Goal: Check status: Check status

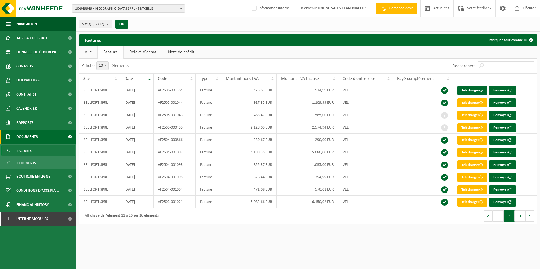
click at [120, 10] on span "10-949949 - BELLFORT SPRL - SINT-GILLIS" at bounding box center [126, 9] width 102 height 8
type input "10-959627"
click at [112, 24] on strong "10-959627 - TOITUREMAESTRO BV - WEZEMBEEK-OPPEM" at bounding box center [118, 26] width 86 height 4
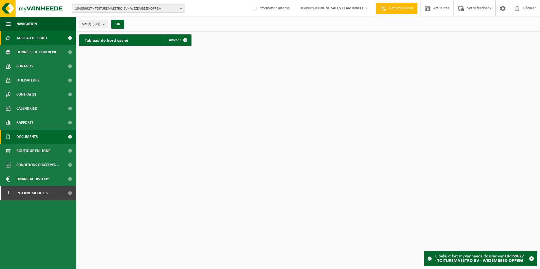
click at [32, 140] on span "Documents" at bounding box center [26, 137] width 21 height 14
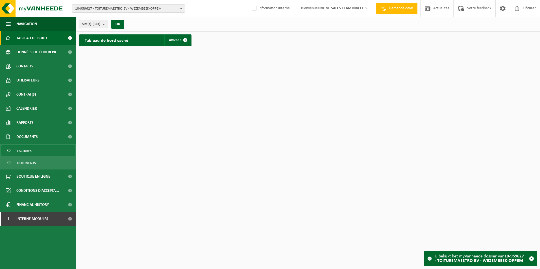
click at [33, 150] on link "Factures" at bounding box center [37, 150] width 73 height 11
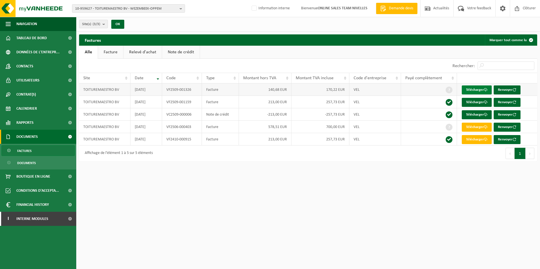
click at [478, 90] on link "Télécharger" at bounding box center [477, 90] width 30 height 9
drag, startPoint x: 167, startPoint y: 127, endPoint x: 191, endPoint y: 127, distance: 24.0
click at [191, 127] on td "VF2506-000403" at bounding box center [182, 127] width 40 height 12
copy td "VF2506-000403"
click at [474, 129] on link "Télécharger" at bounding box center [477, 127] width 30 height 9
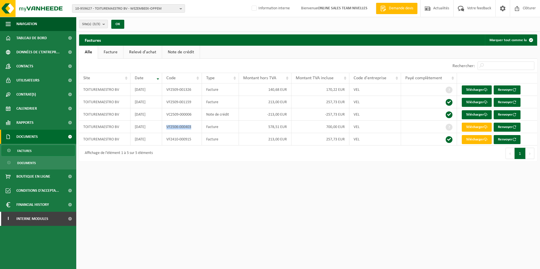
click at [406, 5] on link "Demande devis" at bounding box center [397, 8] width 42 height 11
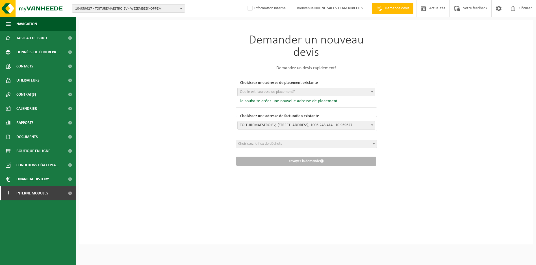
click at [393, 6] on span "Demande devis" at bounding box center [396, 9] width 27 height 6
click at [39, 186] on span "Financial History" at bounding box center [32, 179] width 32 height 14
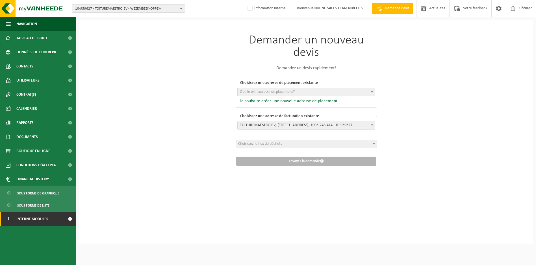
click at [34, 218] on span "Interne modules" at bounding box center [32, 219] width 32 height 14
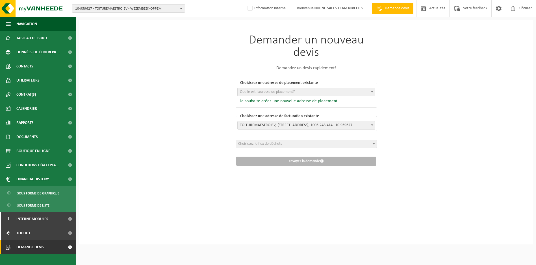
click at [39, 246] on span "Demande devis" at bounding box center [30, 247] width 28 height 14
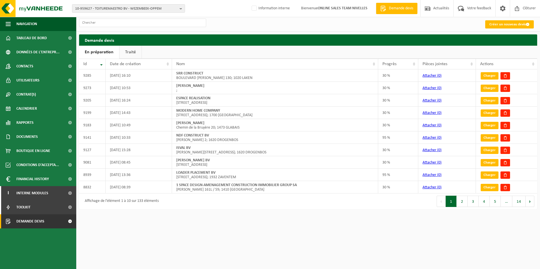
click at [152, 16] on div "10-959627 - TOITUREMAESTRO BV - WEZEMBEEK-OPPEM 10-959627 - TOITUREMAESTRO BV -…" at bounding box center [270, 8] width 540 height 17
click at [145, 19] on input "text" at bounding box center [142, 23] width 127 height 8
paste input "RFQ25007507"
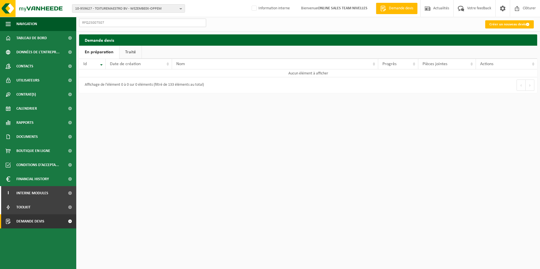
click at [132, 22] on input "RFQ25007507" at bounding box center [142, 23] width 127 height 8
click at [134, 23] on input "RFQ25007507" at bounding box center [142, 23] width 127 height 8
type input "R"
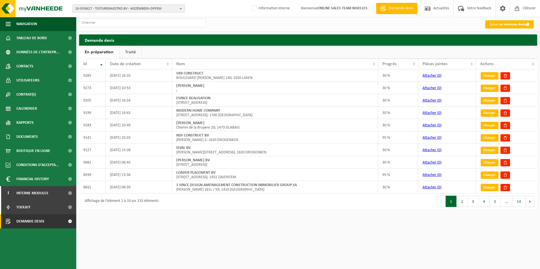
click at [128, 52] on link "Traité" at bounding box center [130, 52] width 22 height 13
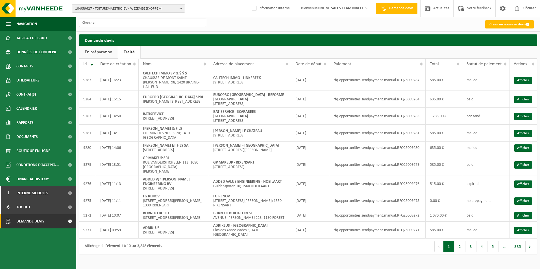
click at [105, 21] on input "text" at bounding box center [142, 23] width 127 height 8
paste input "RFQ25007507"
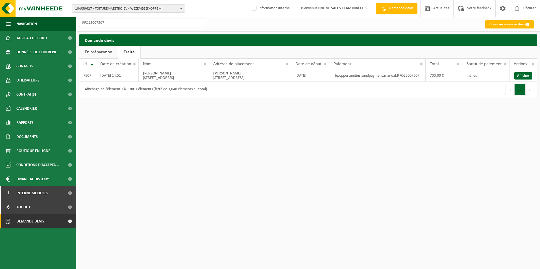
type input "RFQ25007507"
click at [519, 78] on link "Afficher" at bounding box center [523, 75] width 18 height 7
